Goal: Find specific page/section: Find specific page/section

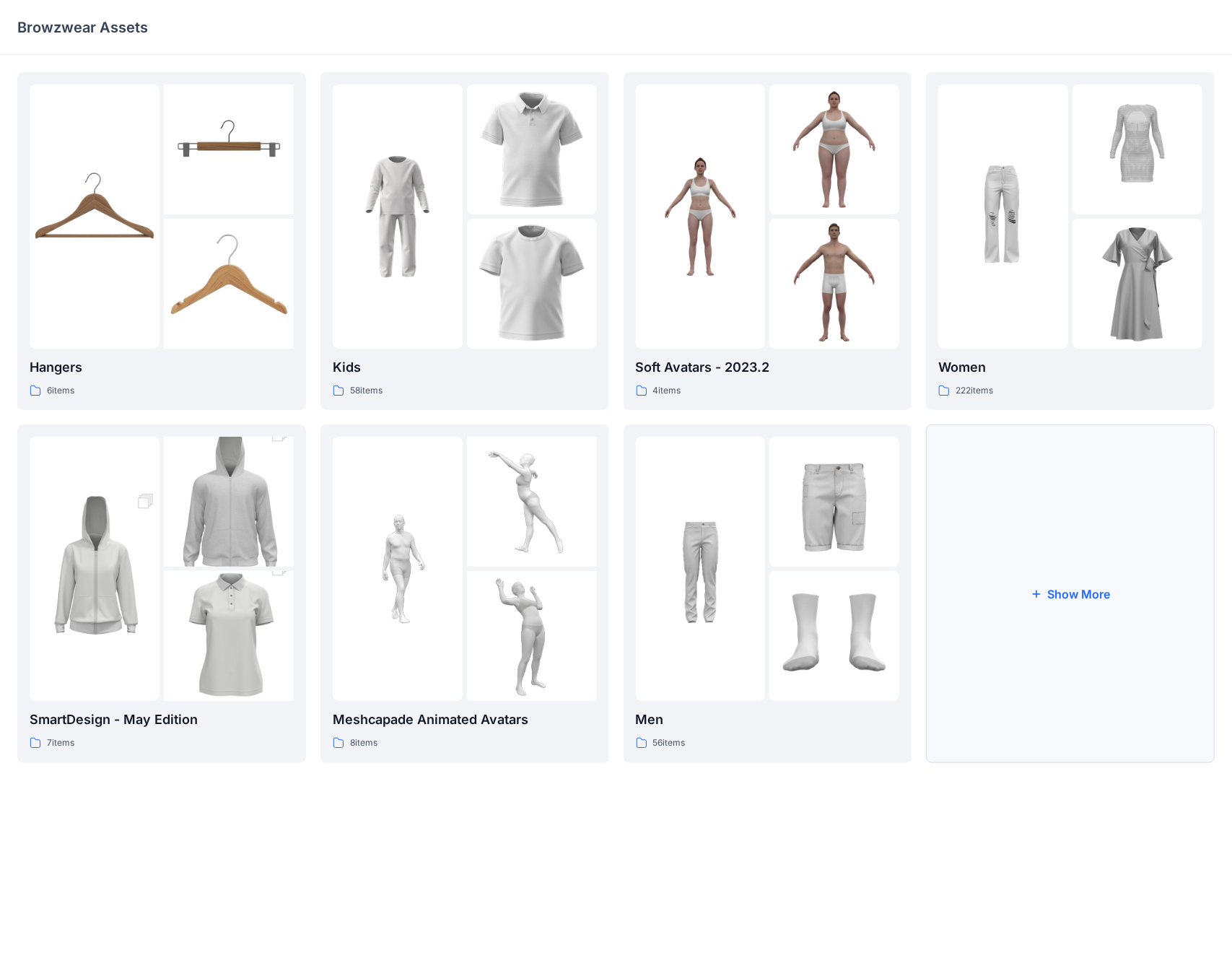
click at [1069, 593] on button "Show More" at bounding box center [1070, 593] width 288 height 338
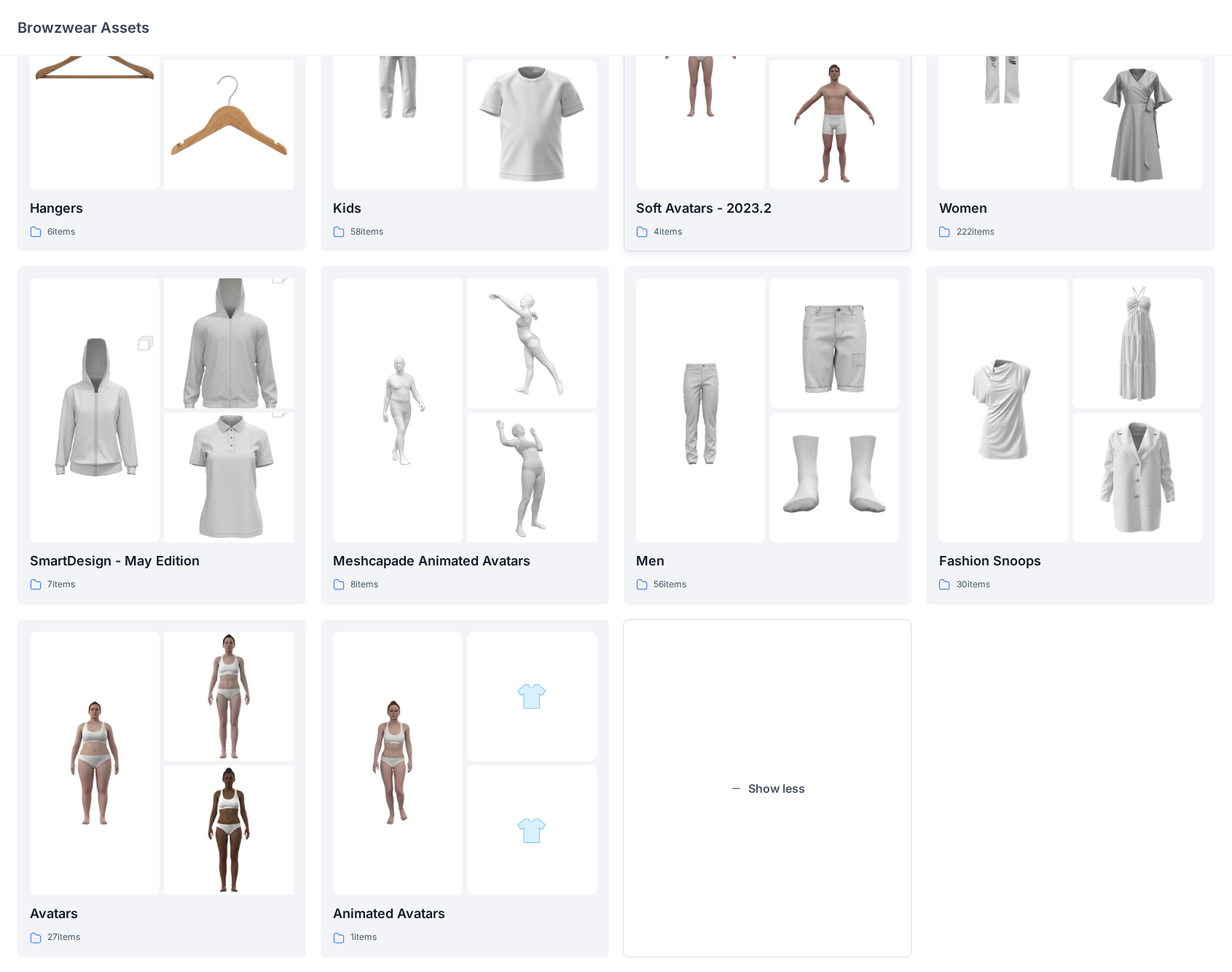
scroll to position [185, 0]
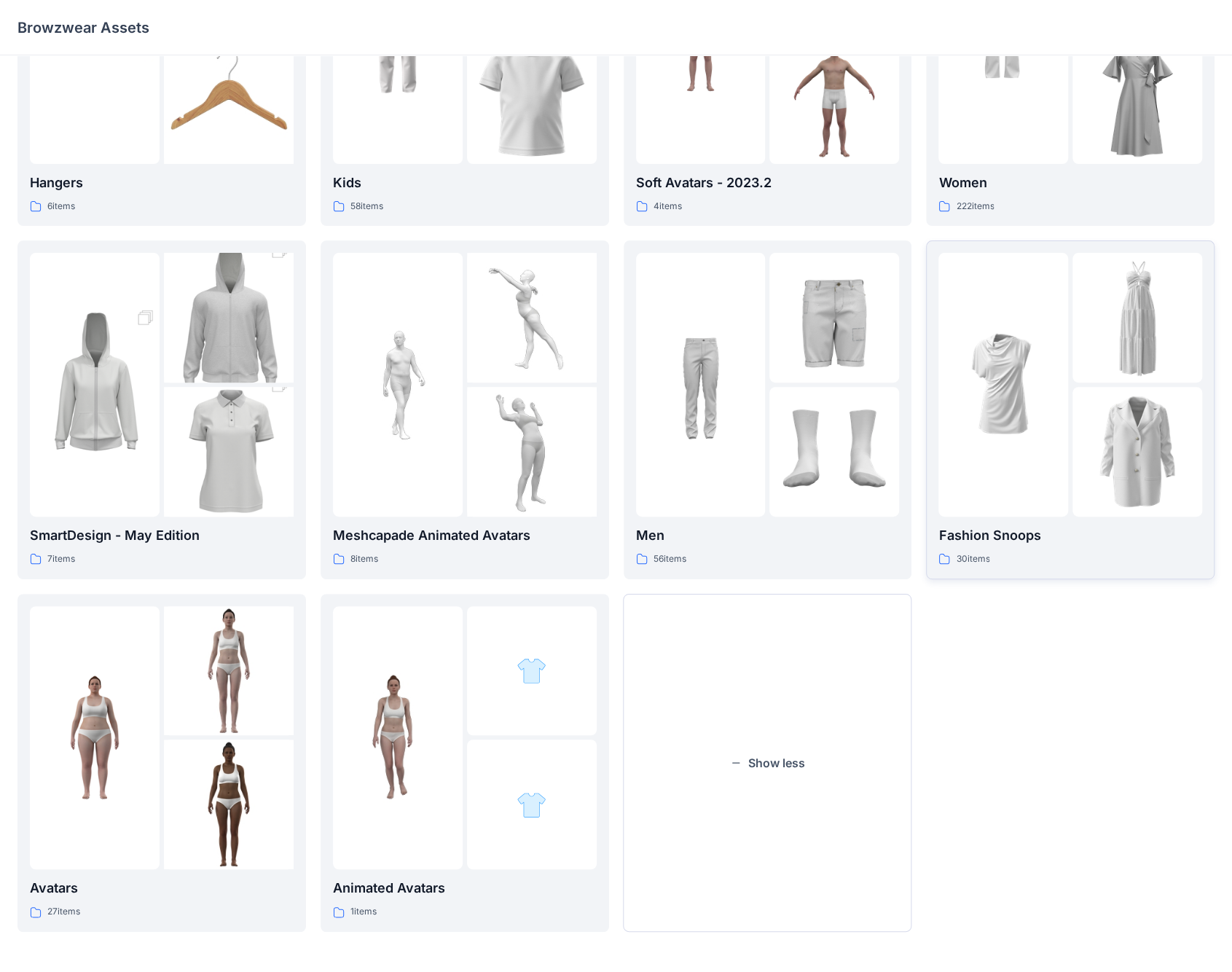
click at [1063, 377] on img at bounding box center [1003, 385] width 130 height 130
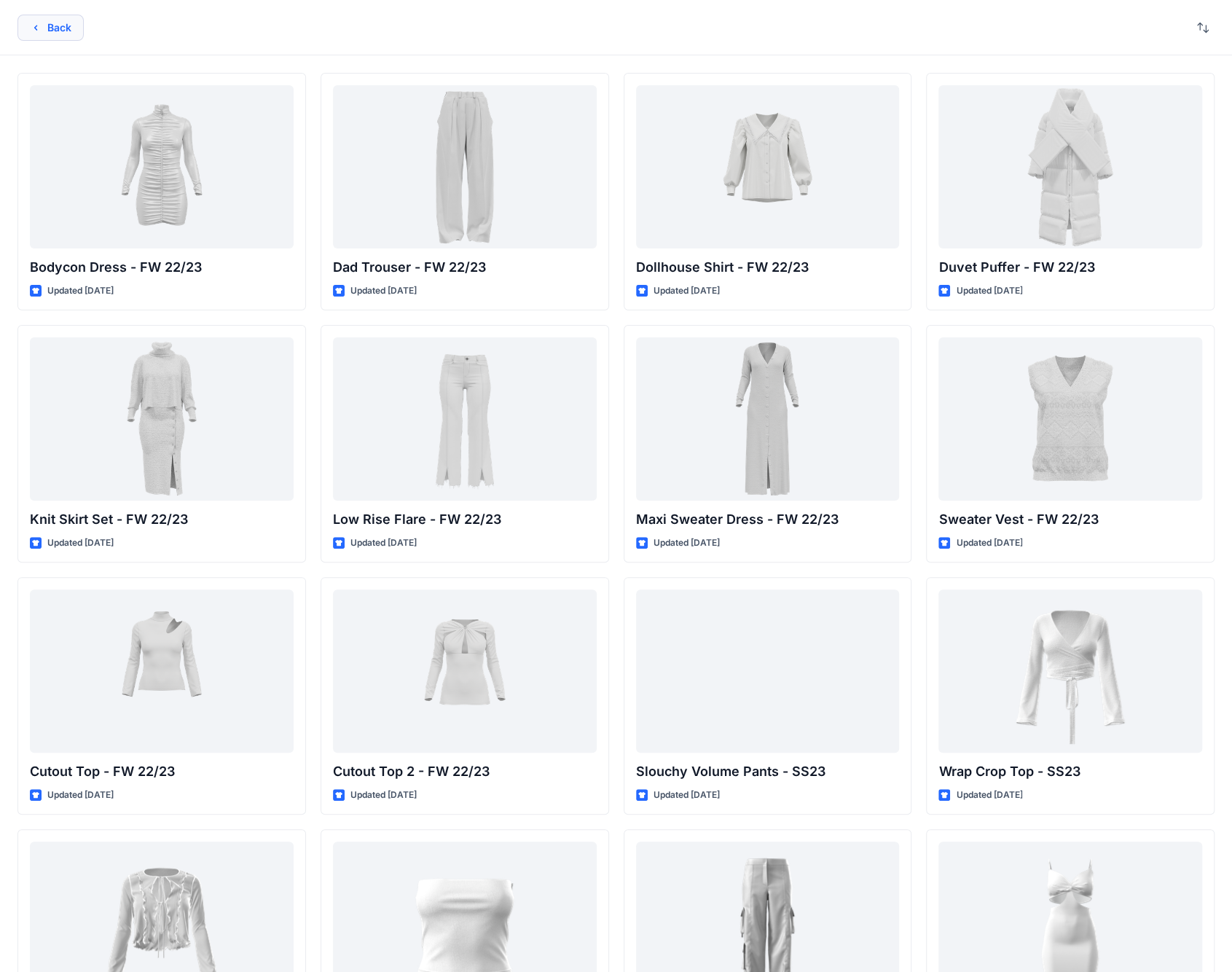
click at [61, 26] on button "Back" at bounding box center [50, 28] width 66 height 26
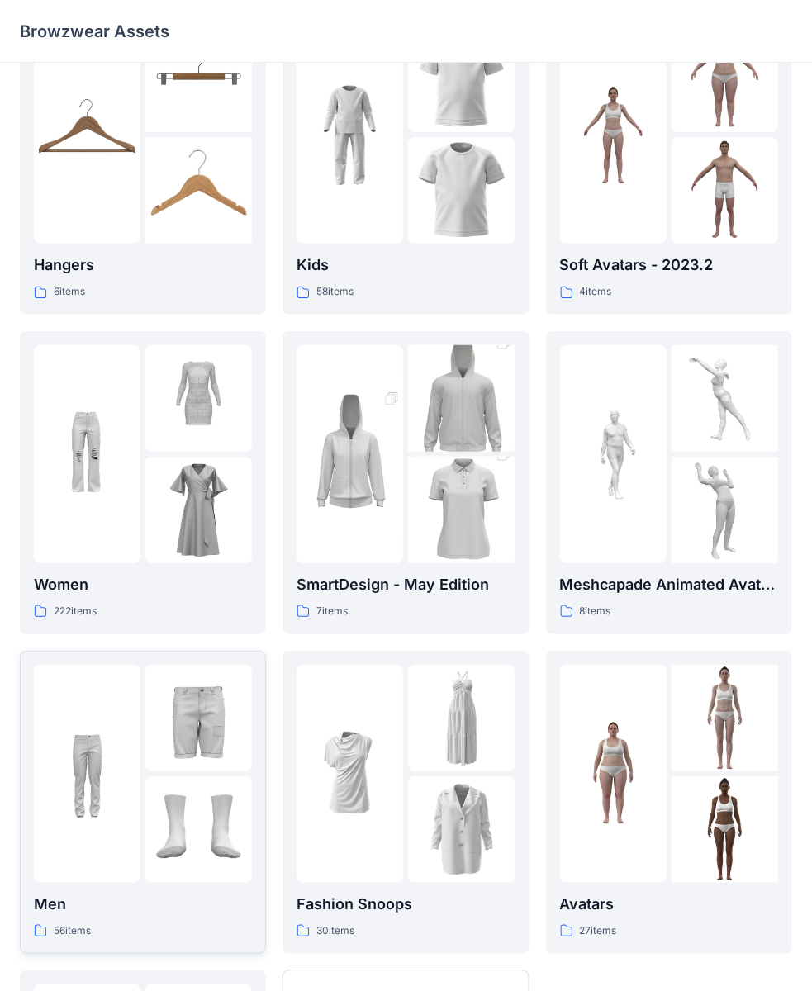
scroll to position [69, 0]
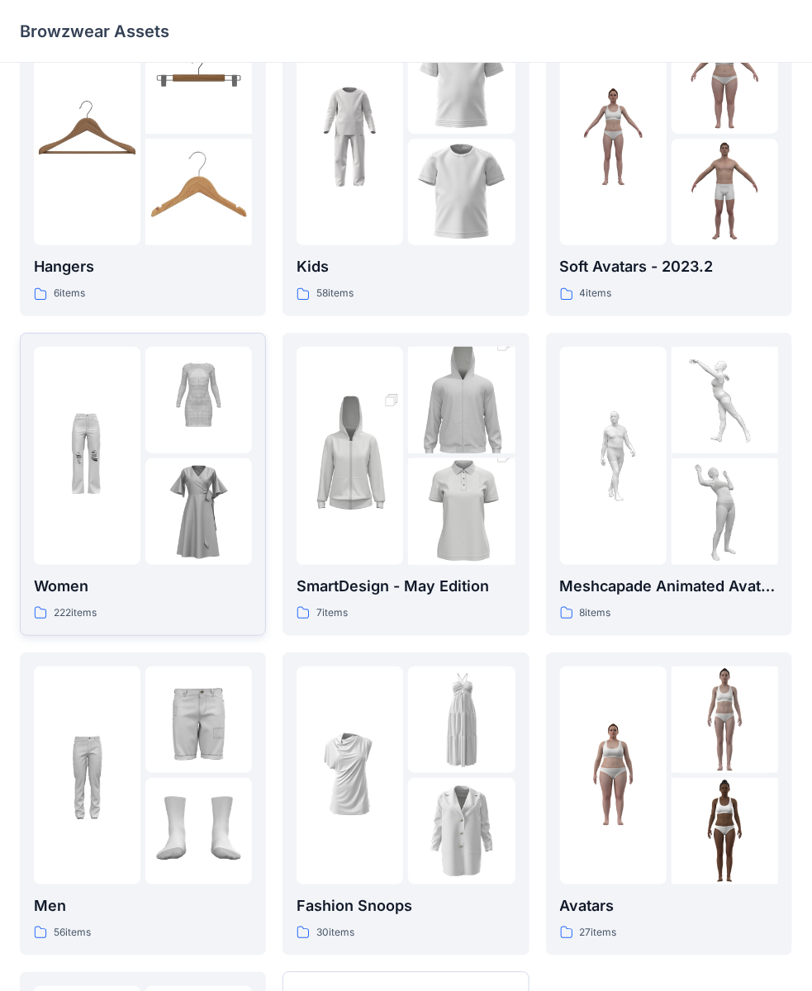
click at [140, 440] on img at bounding box center [87, 455] width 107 height 107
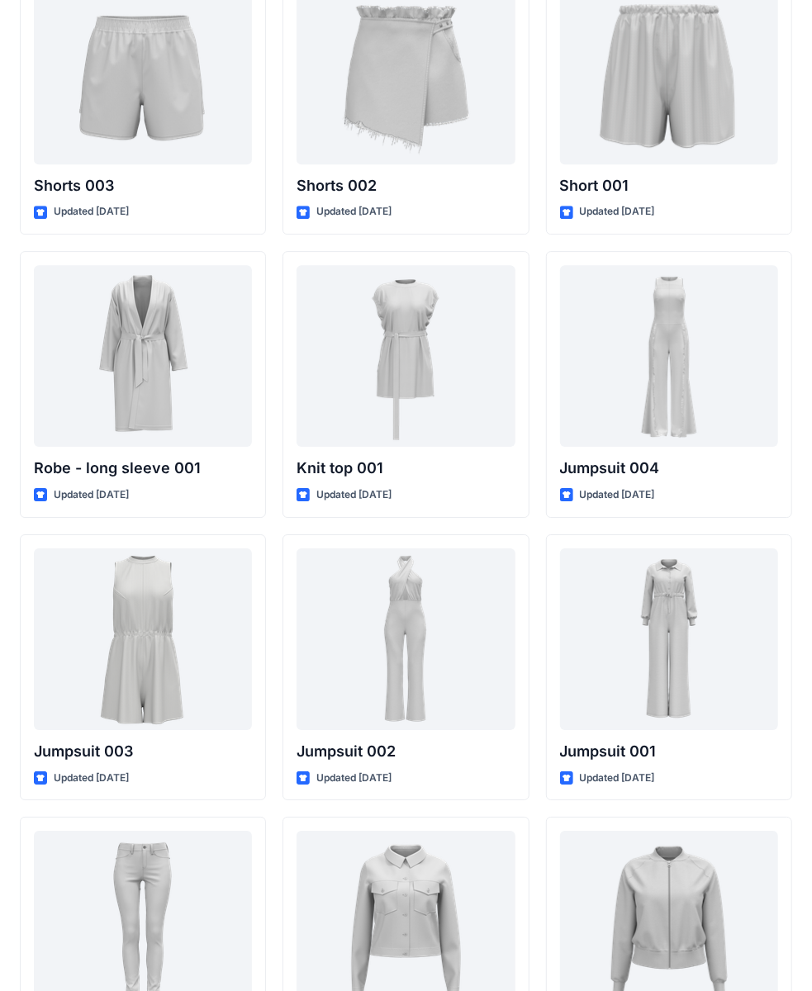
scroll to position [9322, 0]
